Goal: Navigation & Orientation: Find specific page/section

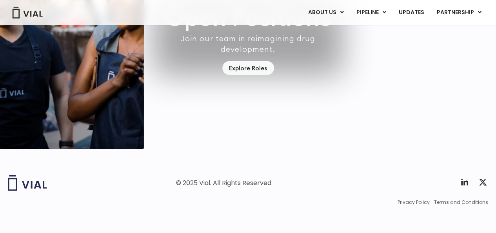
scroll to position [2371, 0]
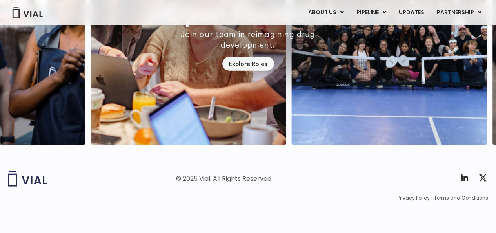
click at [68, 171] on div at bounding box center [56, 179] width 96 height 16
click at [38, 182] on img at bounding box center [27, 179] width 39 height 16
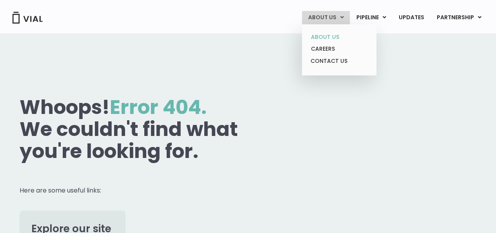
click at [336, 35] on link "ABOUT US" at bounding box center [339, 37] width 69 height 12
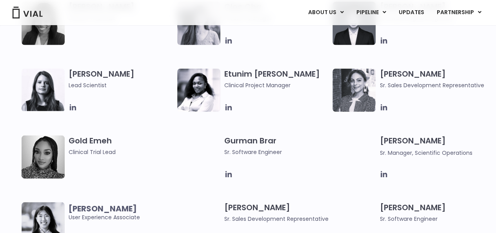
scroll to position [706, 0]
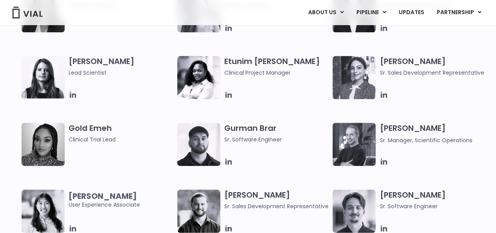
click at [355, 136] on img at bounding box center [354, 143] width 43 height 43
click at [390, 128] on h3 "Jared Sharp Sr. Manager, Scientific Operations" at bounding box center [432, 133] width 105 height 22
click at [390, 134] on h3 "Jared Sharp Sr. Manager, Scientific Operations" at bounding box center [432, 133] width 105 height 22
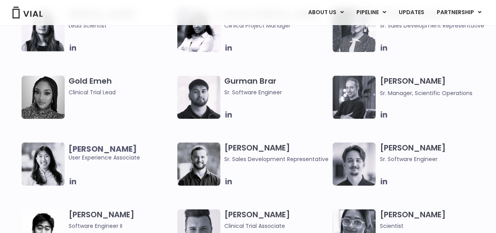
scroll to position [745, 0]
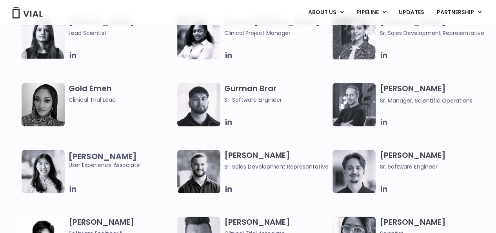
click at [385, 120] on icon at bounding box center [384, 122] width 9 height 9
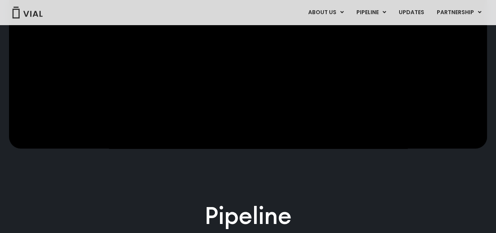
scroll to position [510, 0]
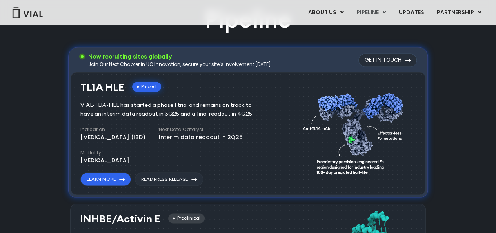
click at [18, 12] on img at bounding box center [27, 13] width 31 height 12
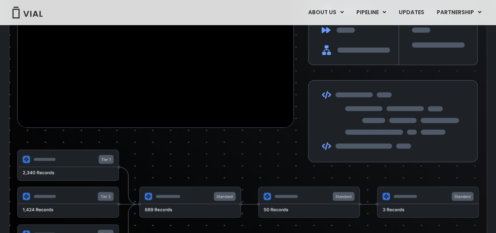
scroll to position [1412, 0]
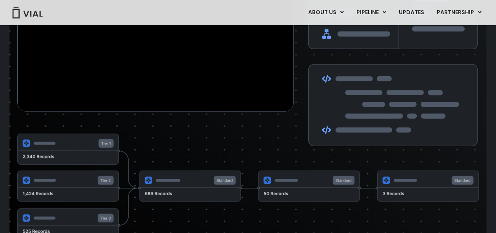
click at [282, 163] on img at bounding box center [248, 186] width 462 height 106
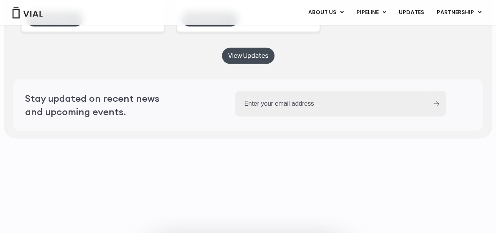
scroll to position [2371, 0]
